Goal: Task Accomplishment & Management: Use online tool/utility

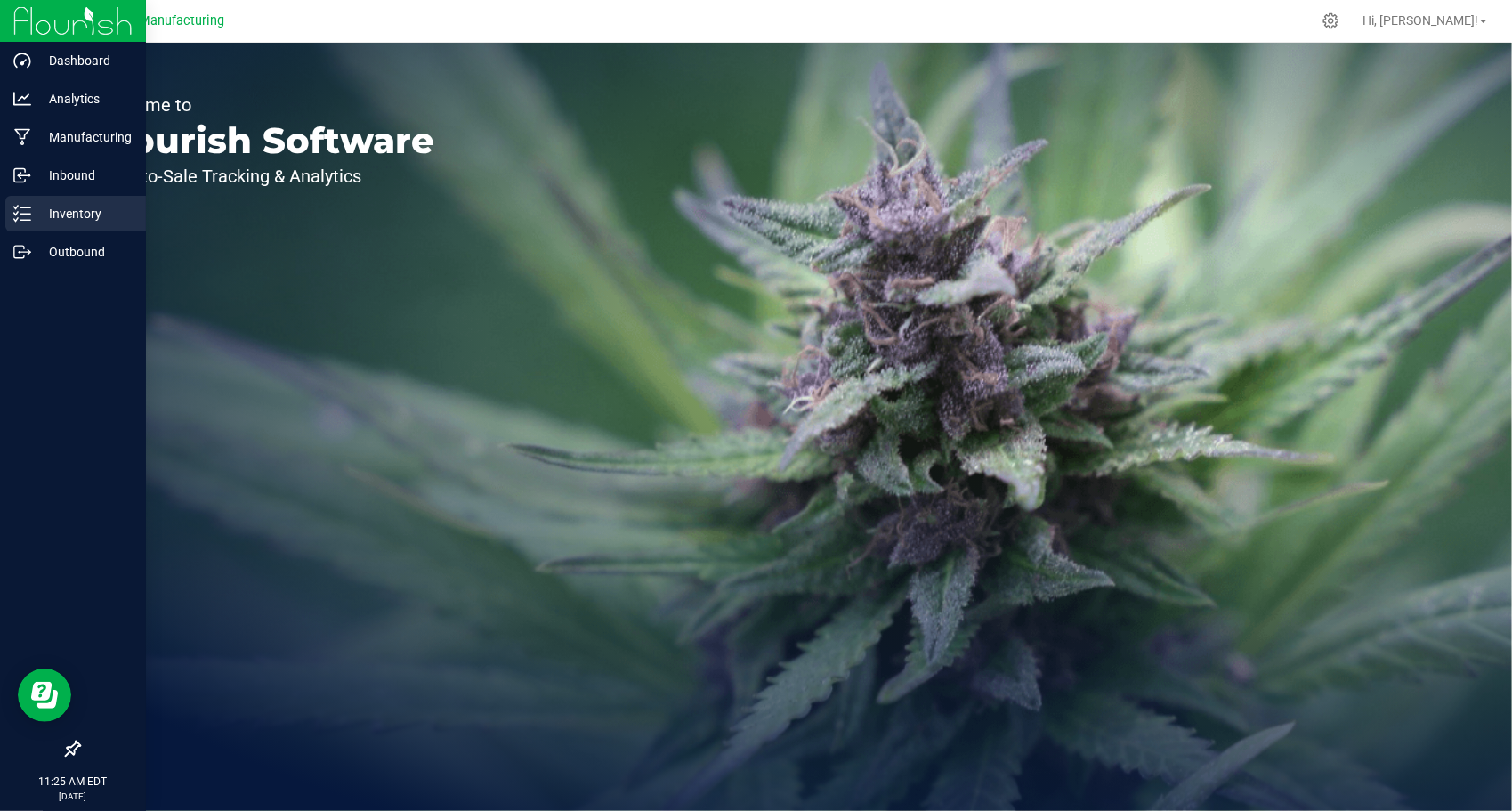
click at [65, 207] on p "Inventory" at bounding box center [84, 213] width 107 height 22
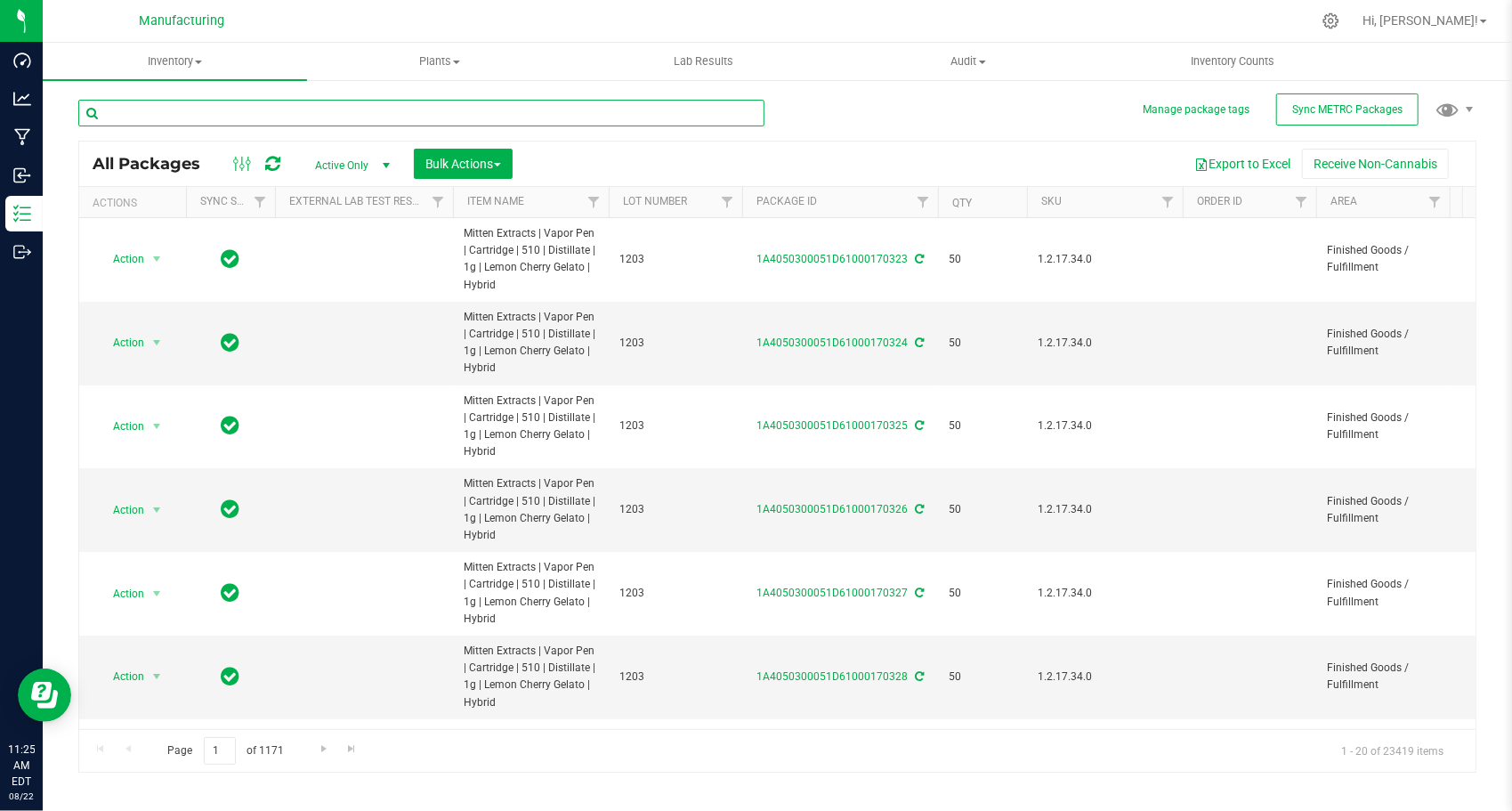
click at [274, 121] on input "text" at bounding box center [421, 113] width 687 height 27
paste input "1A4050300051D61000126128"
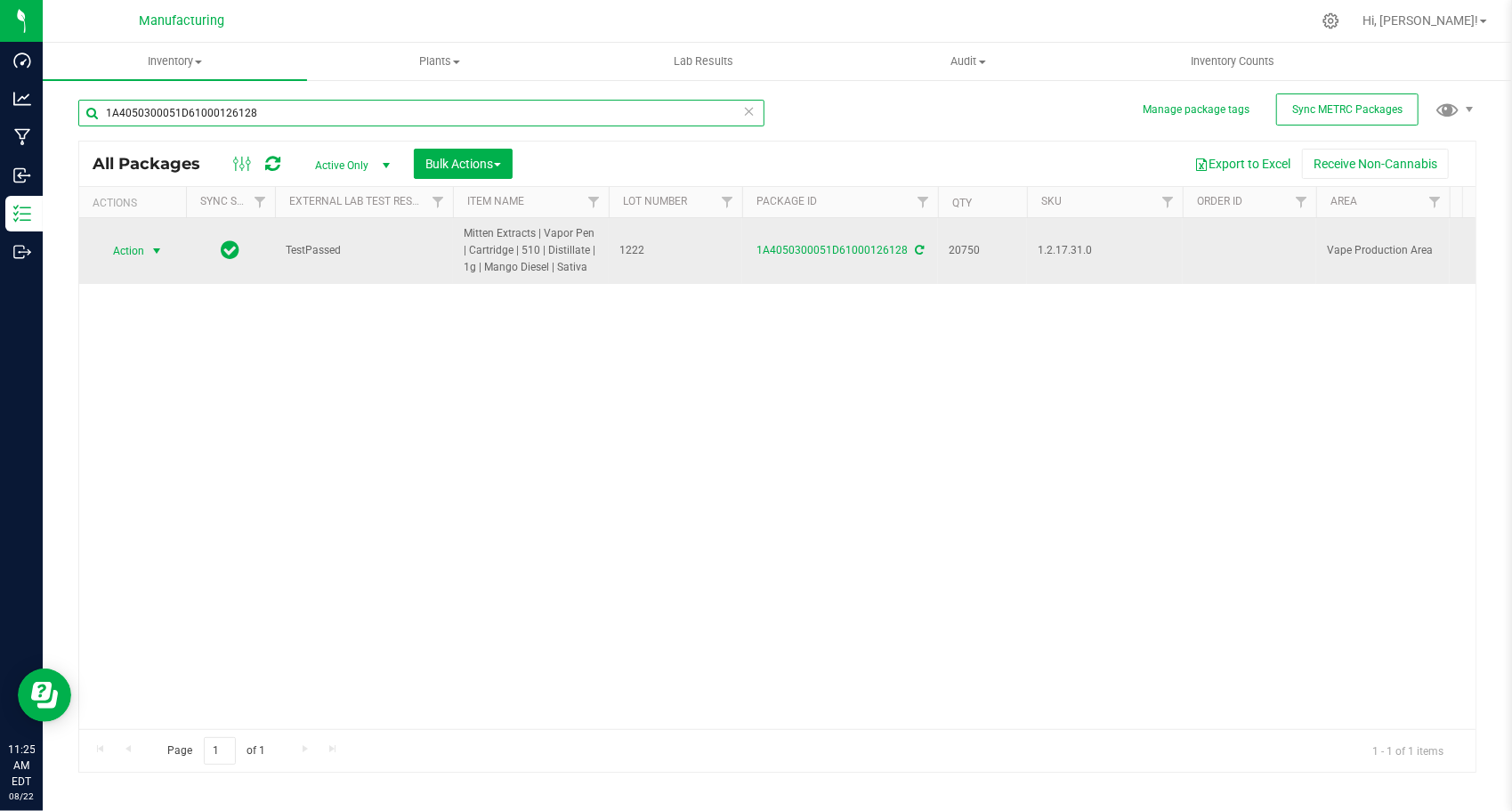
type input "1A4050300051D61000126128"
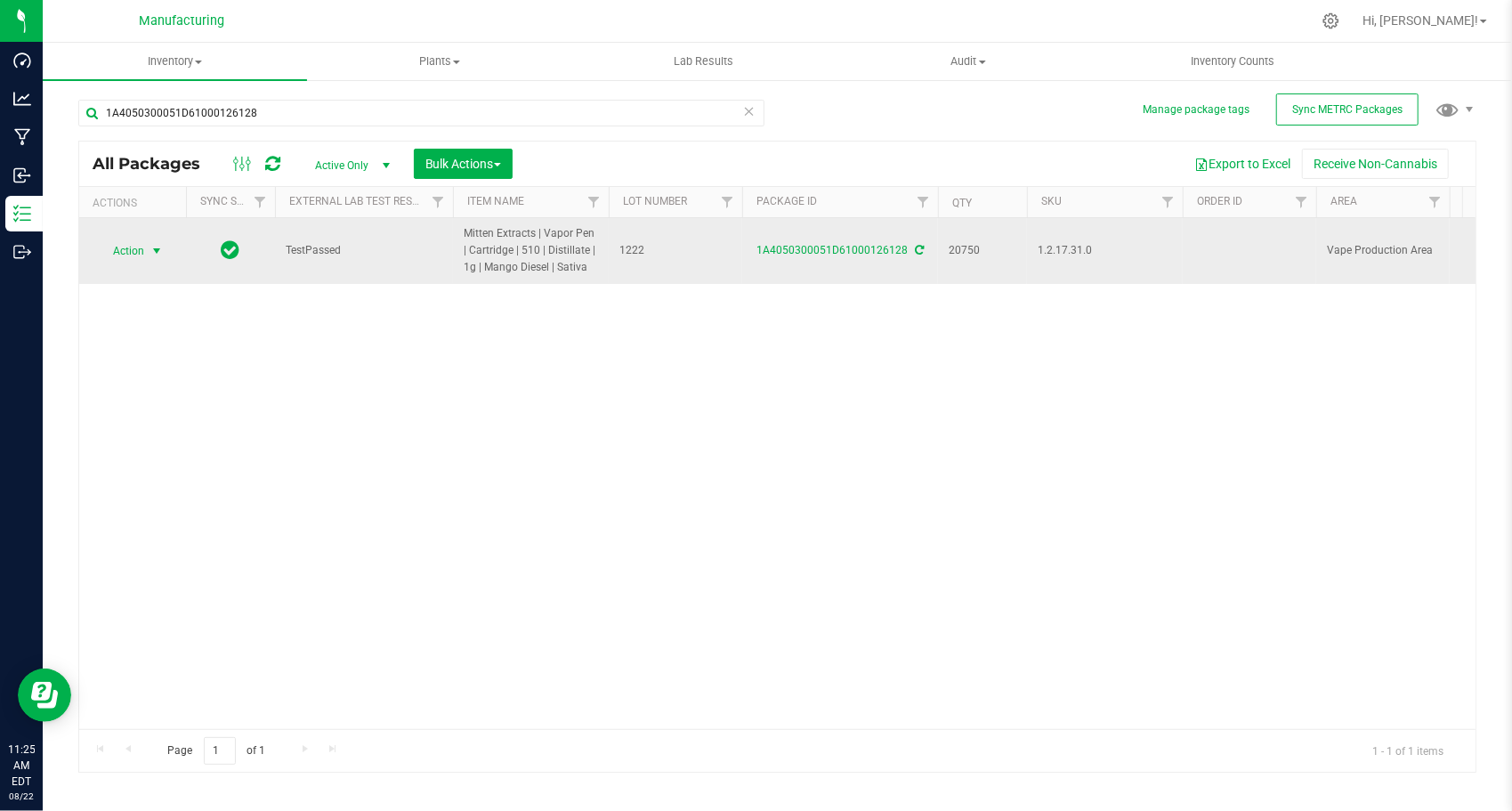
click at [160, 250] on span "select" at bounding box center [157, 251] width 14 height 14
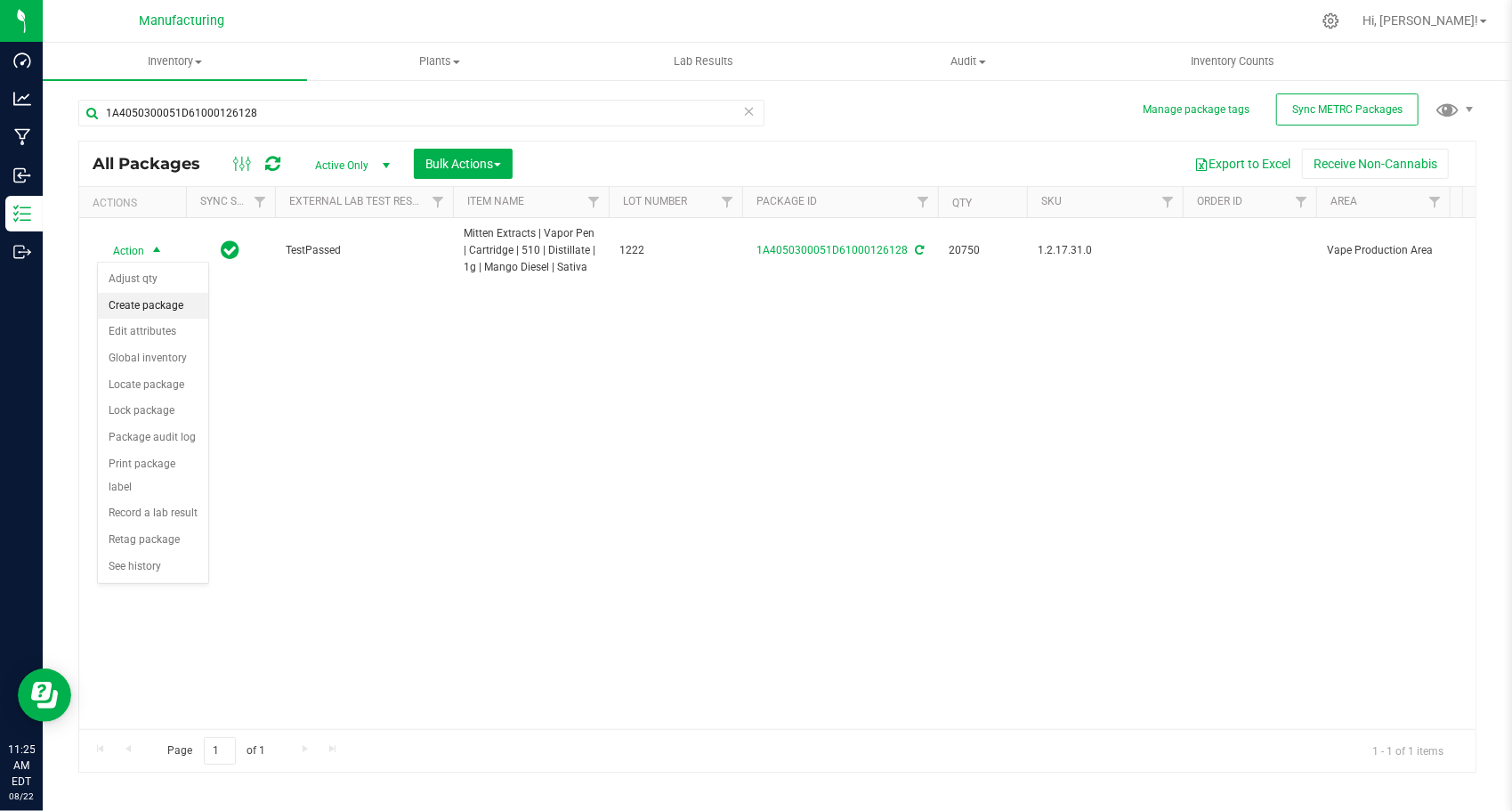
click at [162, 295] on li "Create package" at bounding box center [152, 306] width 110 height 27
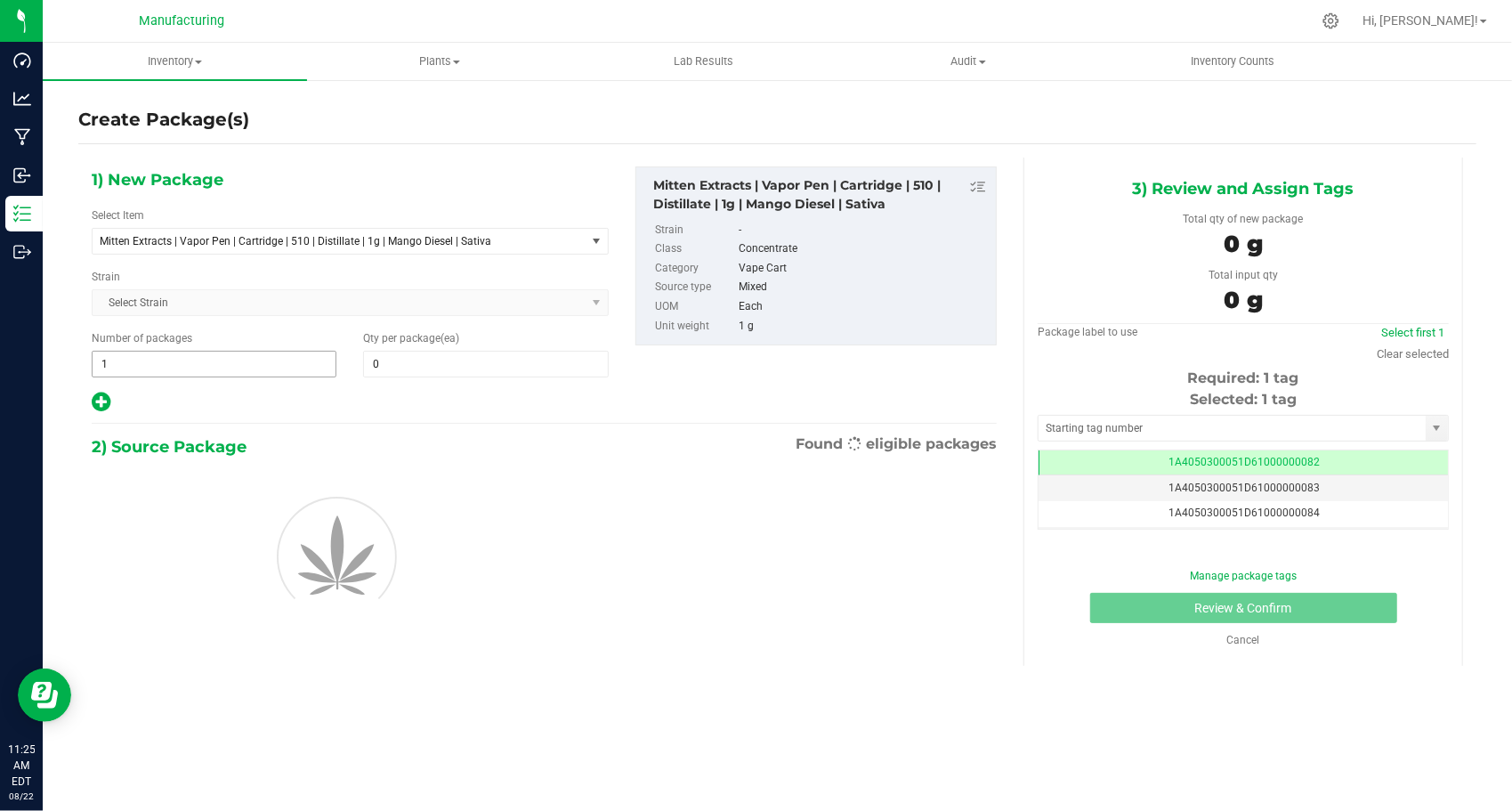
click at [220, 363] on span "1 1" at bounding box center [213, 364] width 245 height 27
click at [220, 363] on input "1" at bounding box center [213, 364] width 243 height 25
type input "414"
click at [435, 346] on div "Qty per package (ea) 0 0" at bounding box center [485, 353] width 272 height 47
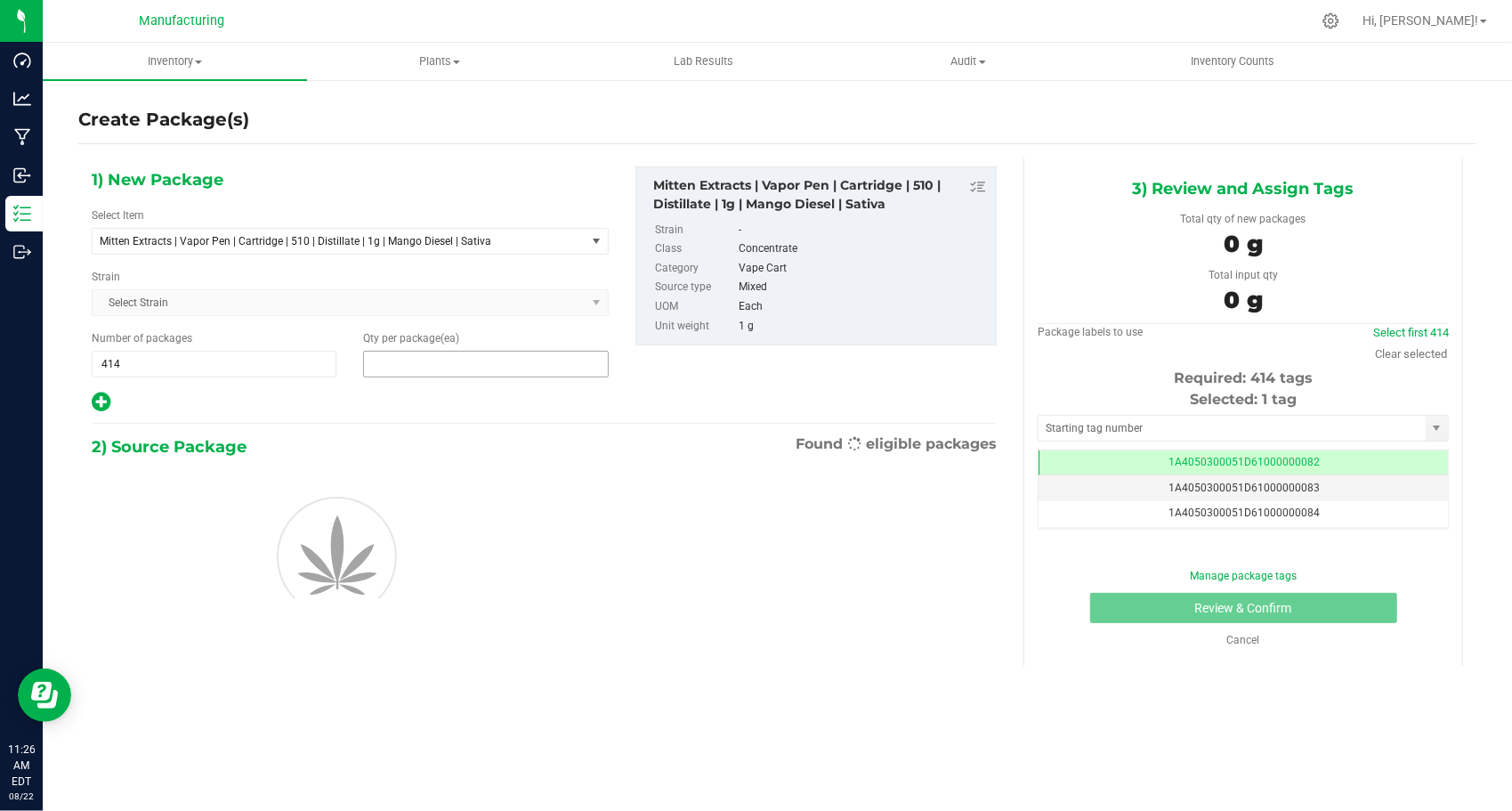
click at [435, 359] on span at bounding box center [485, 364] width 245 height 27
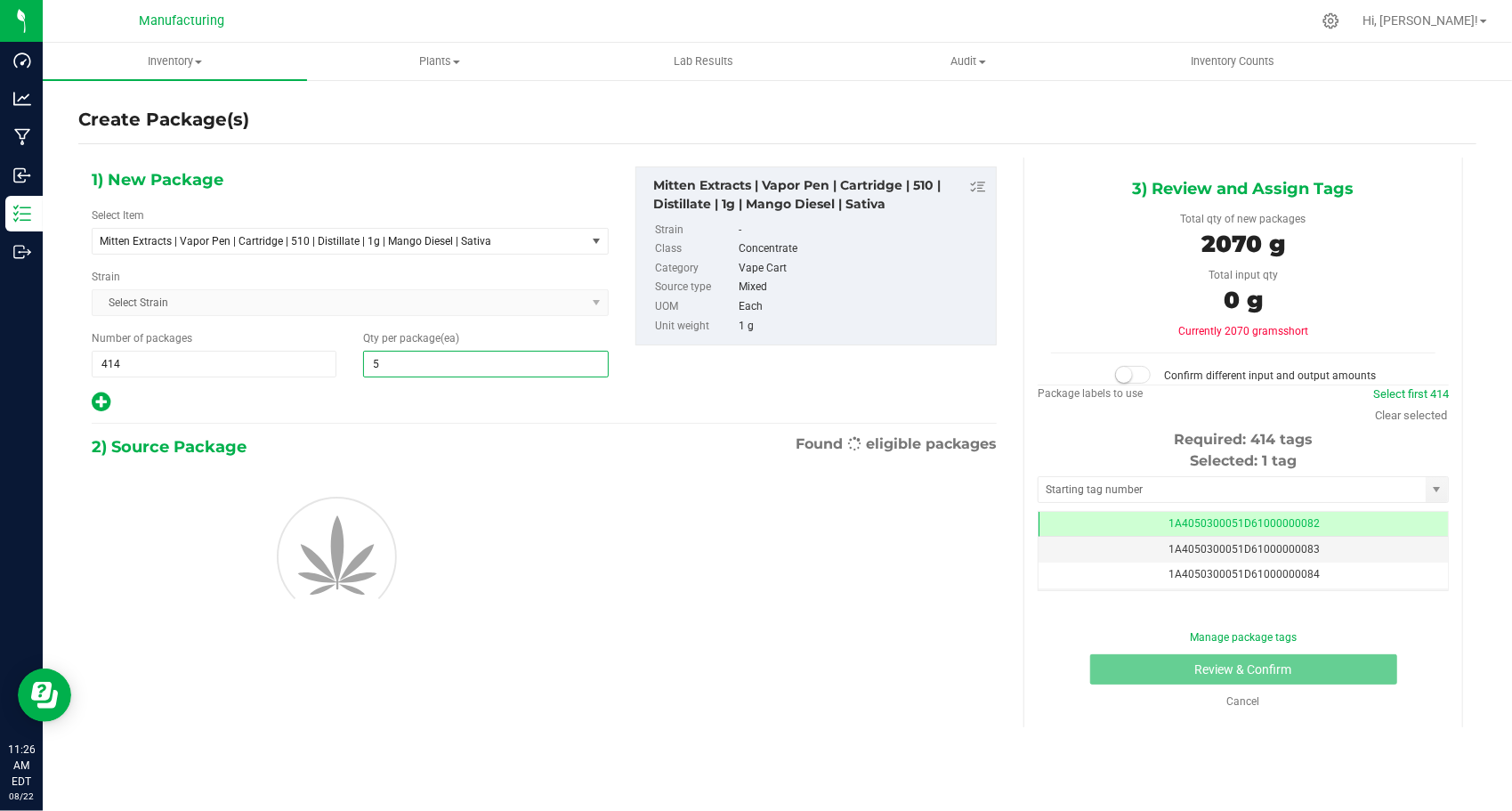
type input "50"
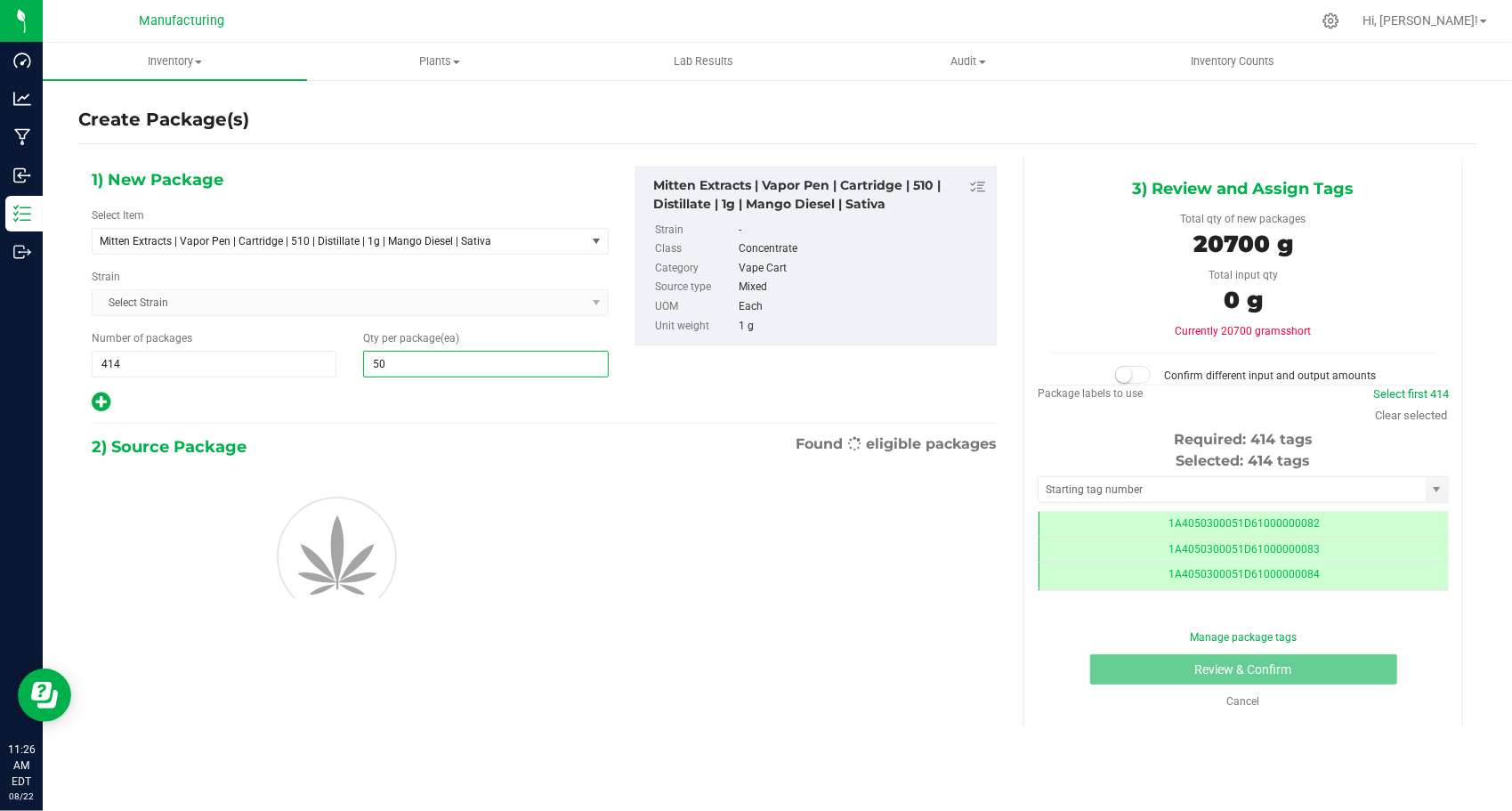
type input "50"
click at [377, 402] on div at bounding box center [350, 402] width 517 height 23
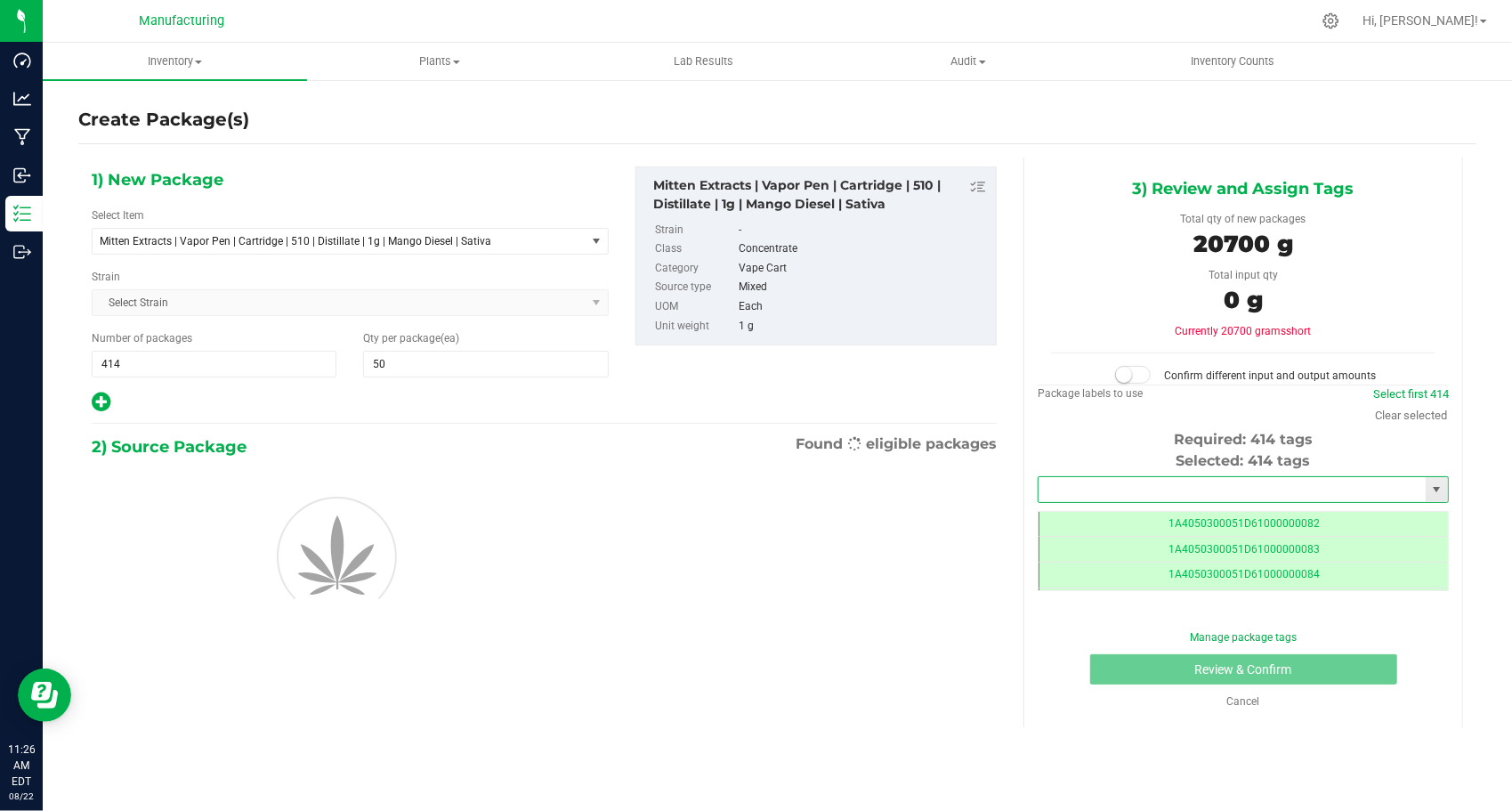
click at [1123, 483] on input "text" at bounding box center [1232, 489] width 387 height 25
type input "1A4050300051D61000170662"
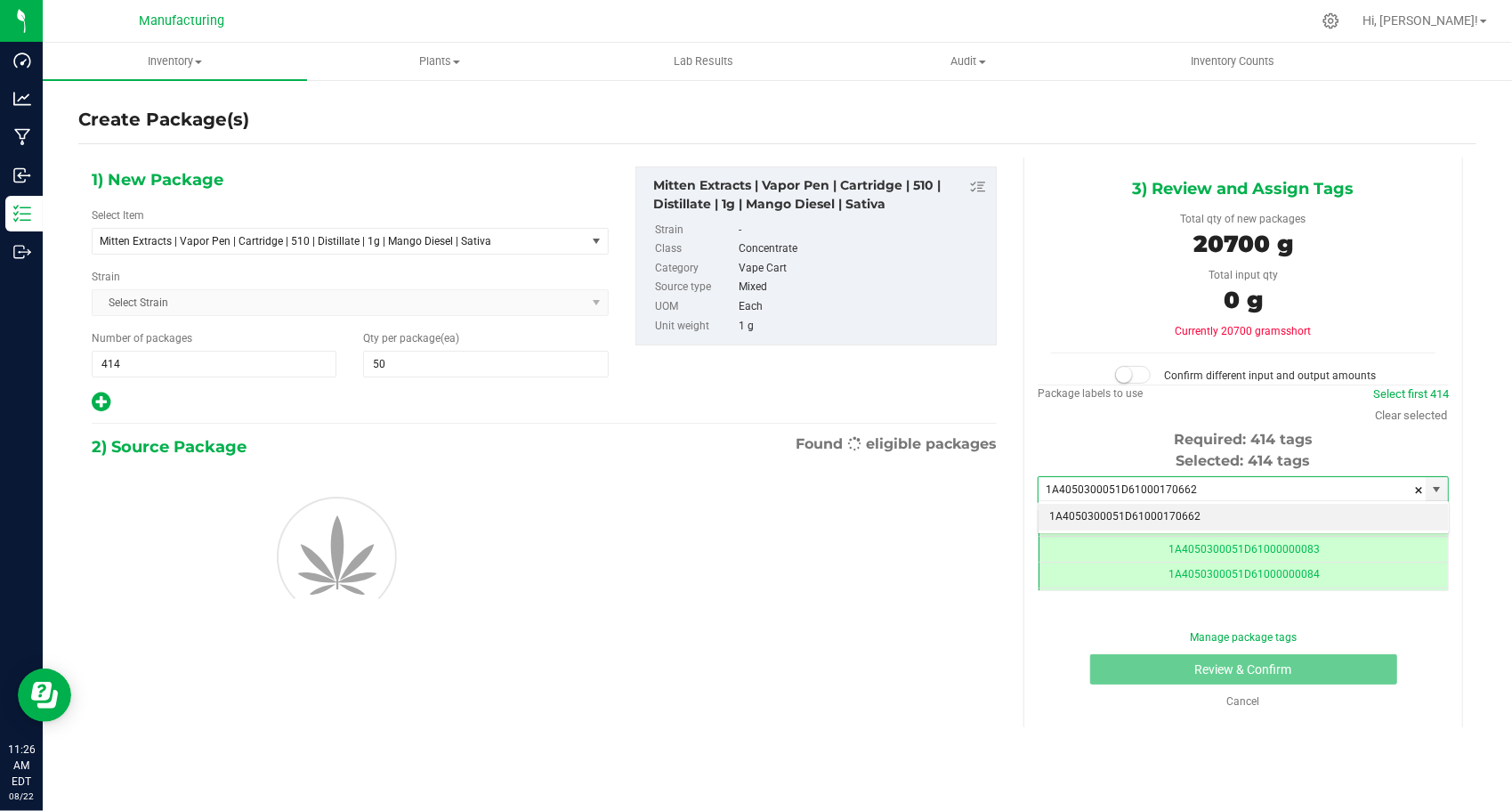
click at [1122, 514] on li "1A4050300051D61000170662" at bounding box center [1243, 517] width 410 height 27
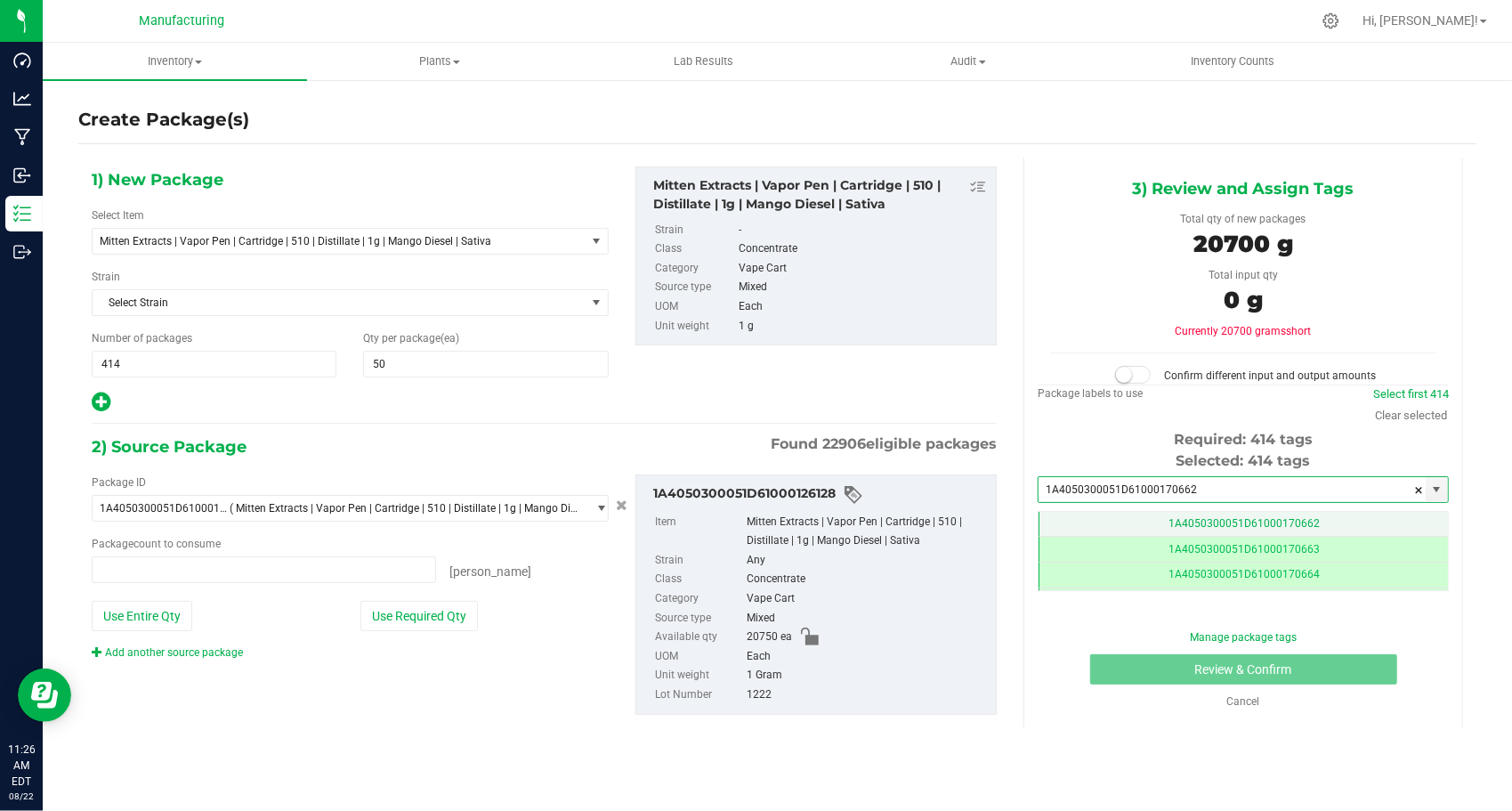
type input "0 ea"
type input "1A4050300051D61000170662"
click at [462, 630] on div "Package ID 1A4050300051D61000126128 ( Mitten Extracts | Vapor Pen | Cartridge |…" at bounding box center [350, 567] width 544 height 186
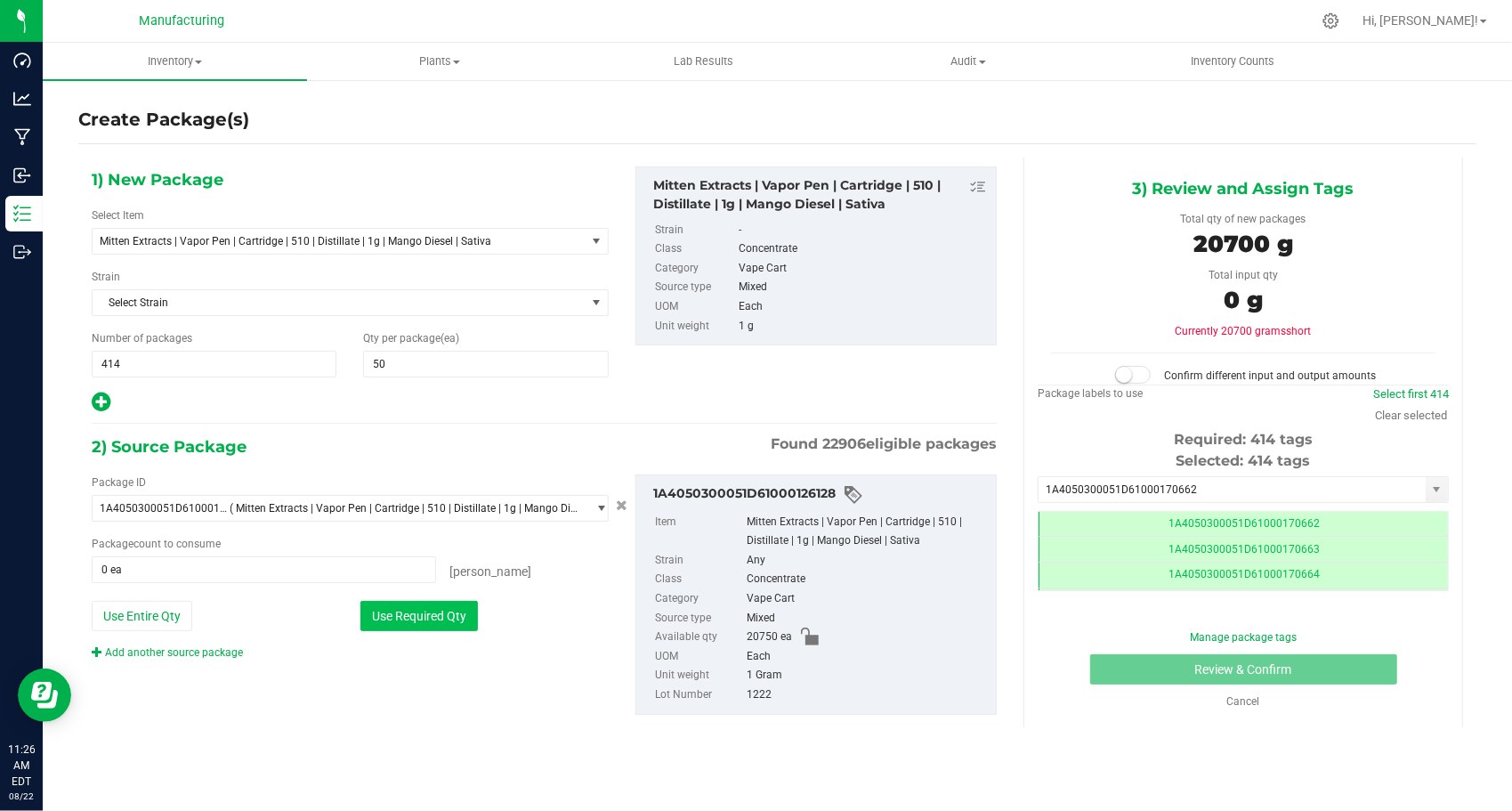
click at [462, 624] on button "Use Required Qty" at bounding box center [419, 616] width 117 height 30
type input "20700 ea"
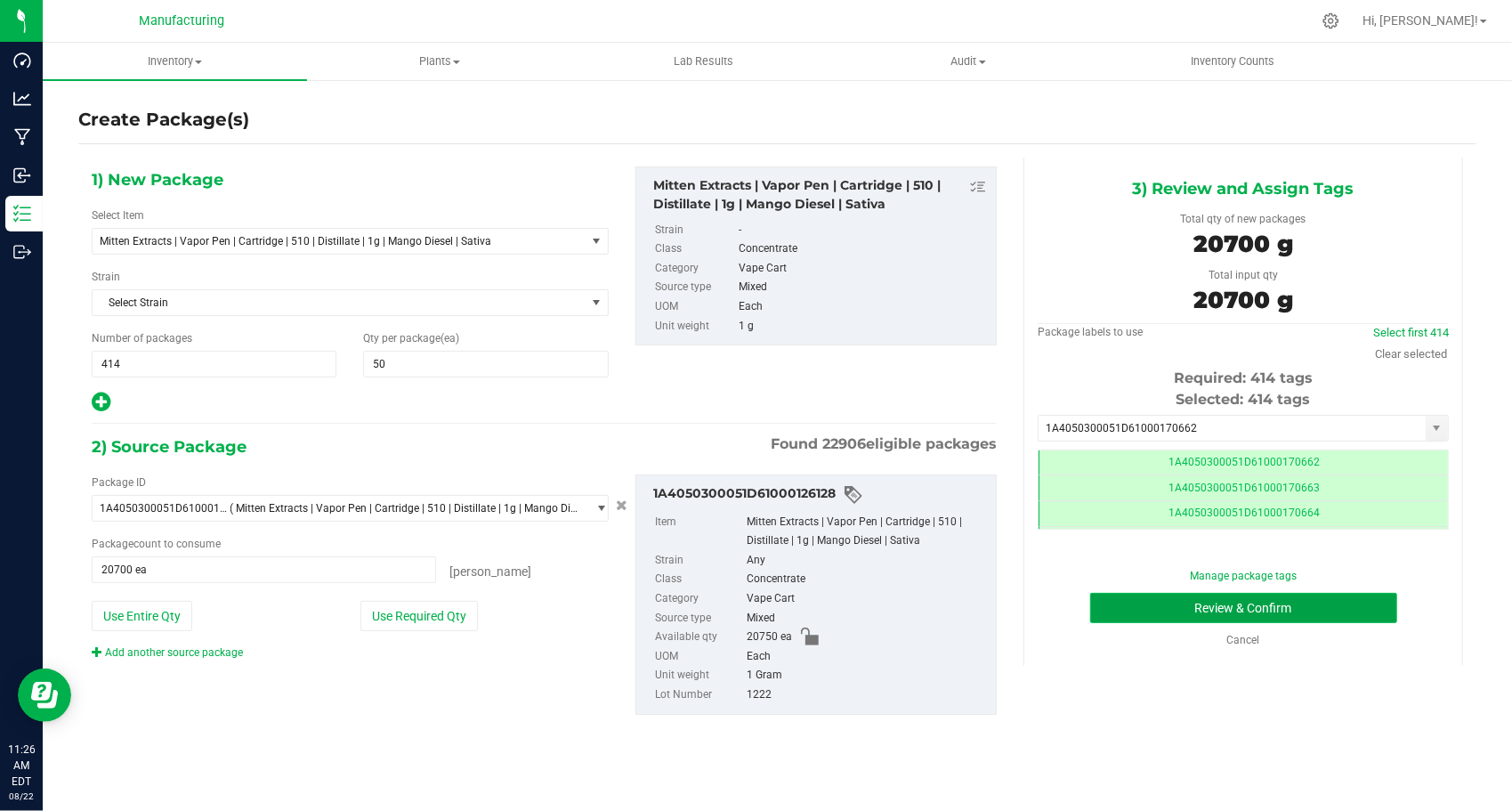
click at [1117, 604] on button "Review & Confirm" at bounding box center [1243, 608] width 307 height 30
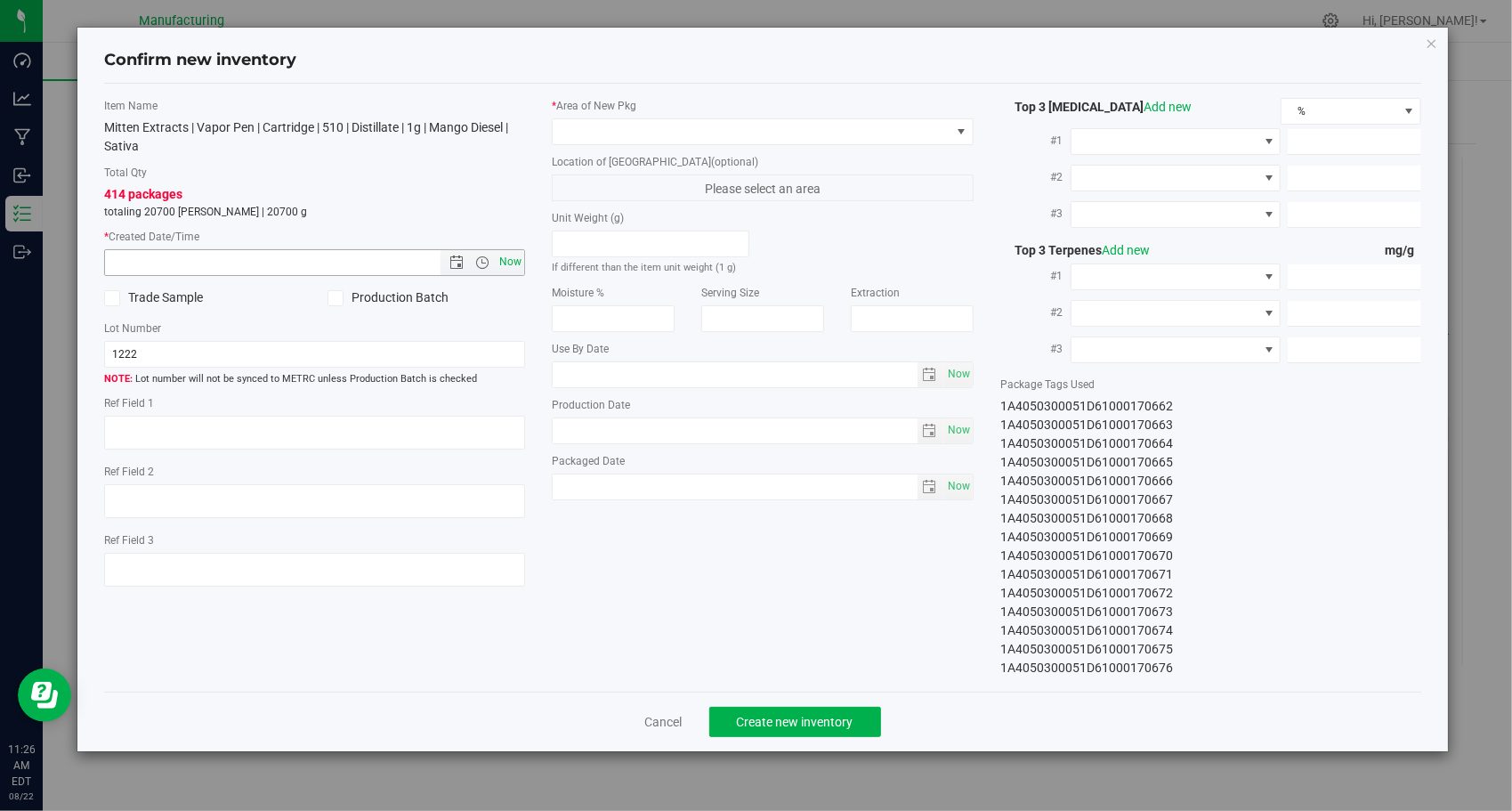
click at [511, 261] on span "Now" at bounding box center [511, 262] width 30 height 26
type input "[DATE] 11:26 AM"
click at [814, 118] on span at bounding box center [763, 132] width 422 height 27
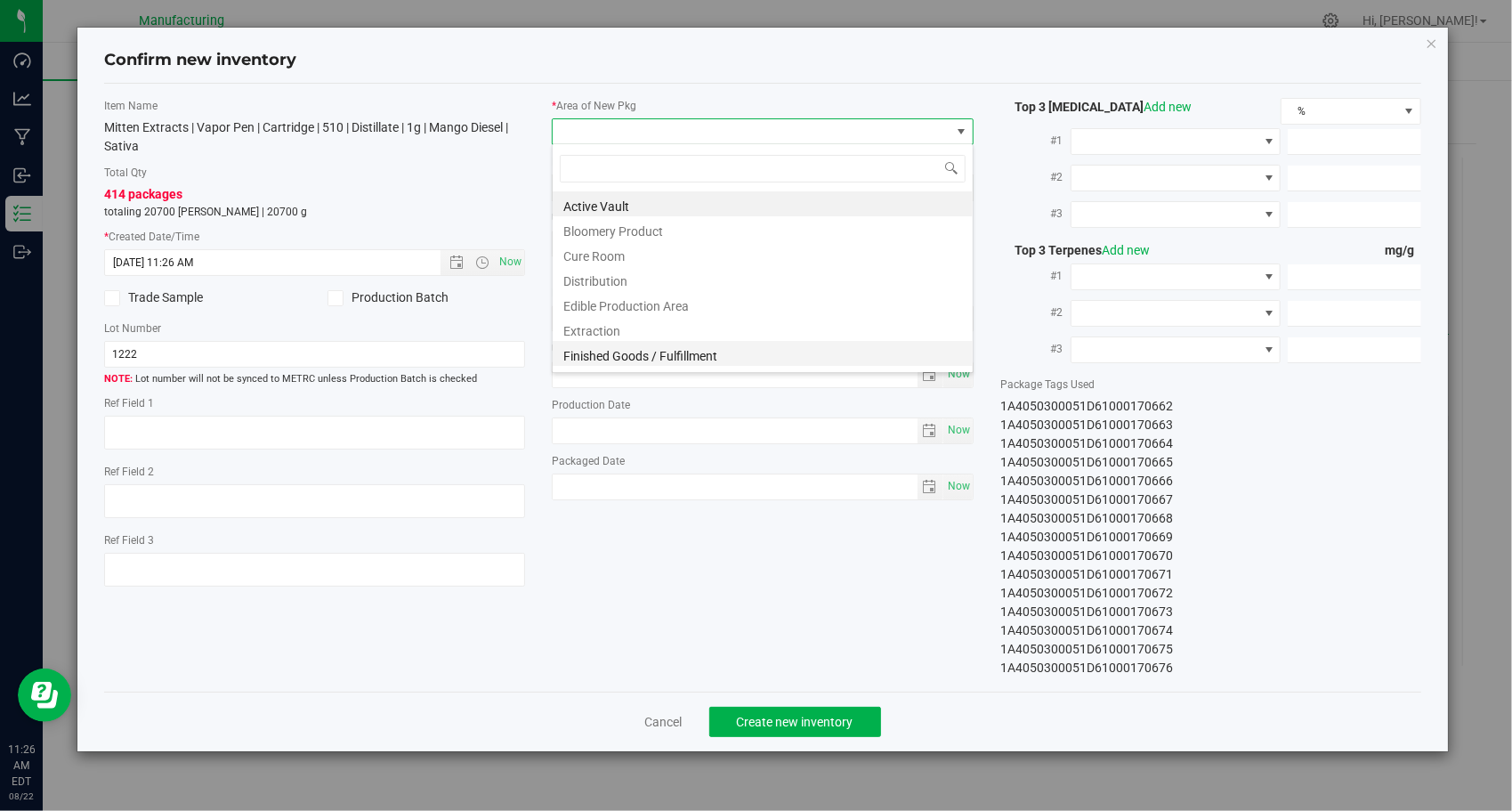
click at [647, 350] on li "Finished Goods / Fulfillment" at bounding box center [763, 353] width 420 height 25
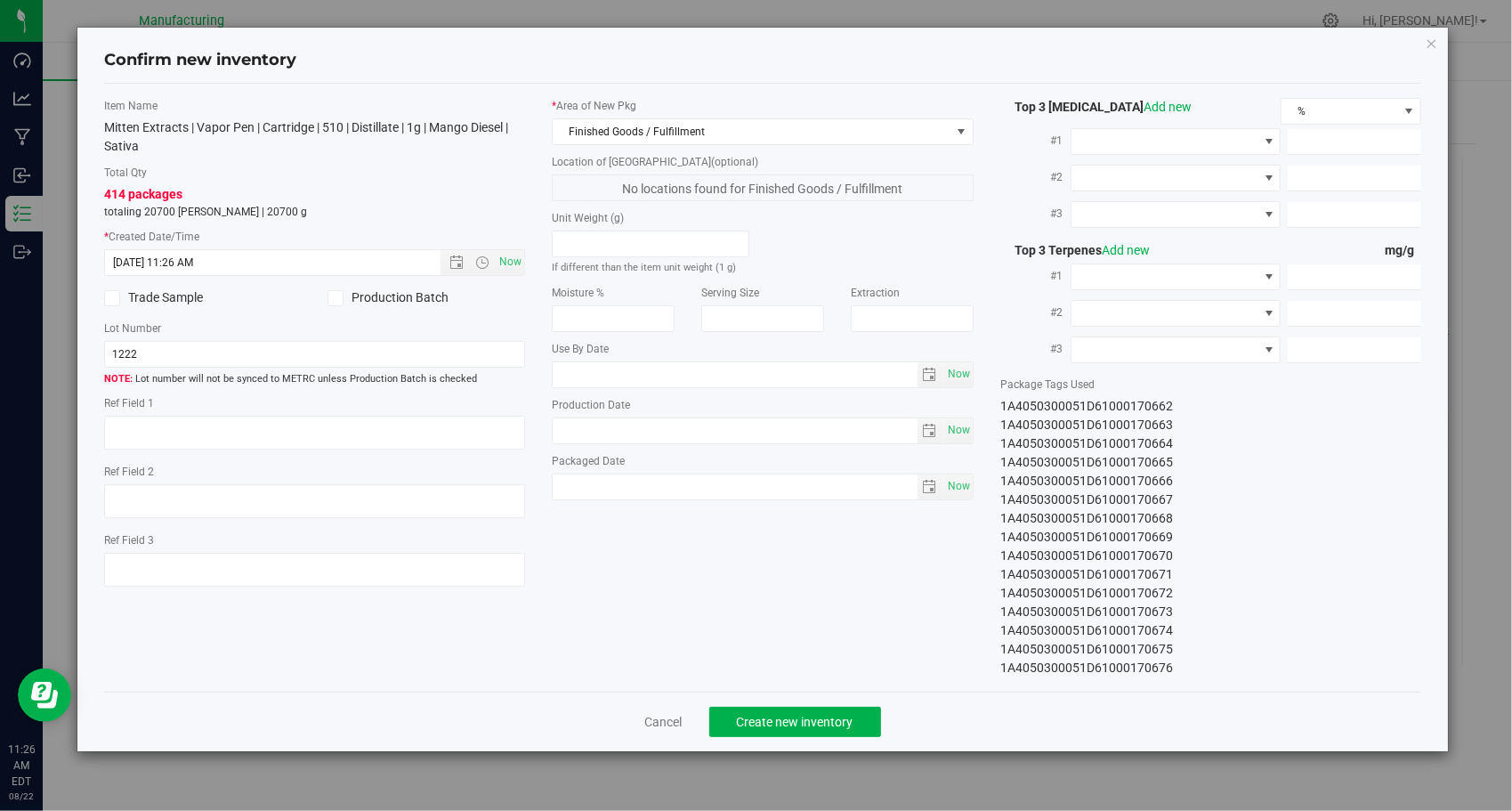
click at [730, 519] on div "Item Name Mitten Extracts | Vapor Pen | Cartridge | 510 | Distillate | 1g | Man…" at bounding box center [763, 387] width 1344 height 579
click at [823, 724] on span "Create new inventory" at bounding box center [795, 721] width 117 height 14
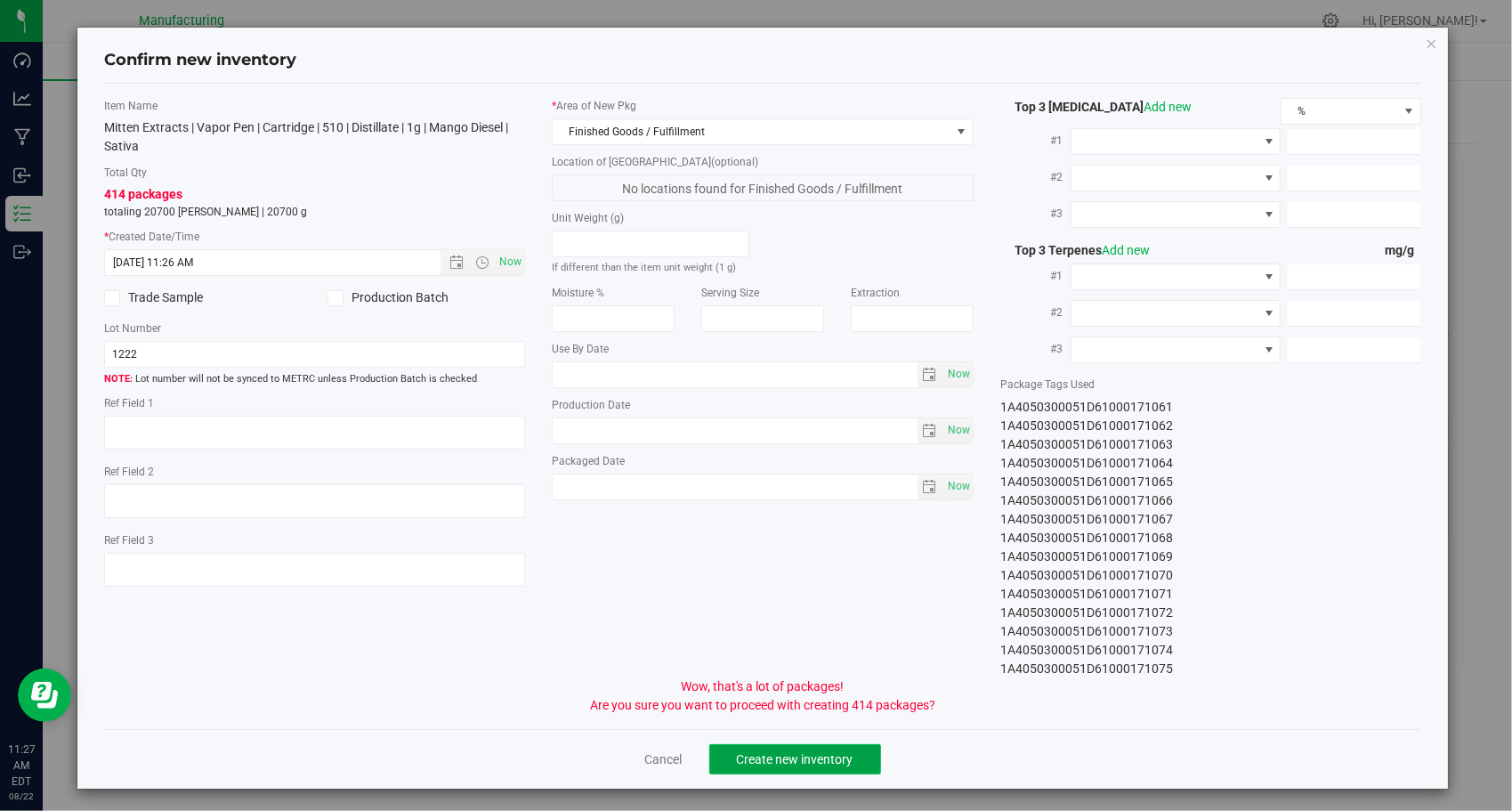
click at [824, 745] on button "Create new inventory" at bounding box center [795, 759] width 172 height 30
